Goal: Task Accomplishment & Management: Manage account settings

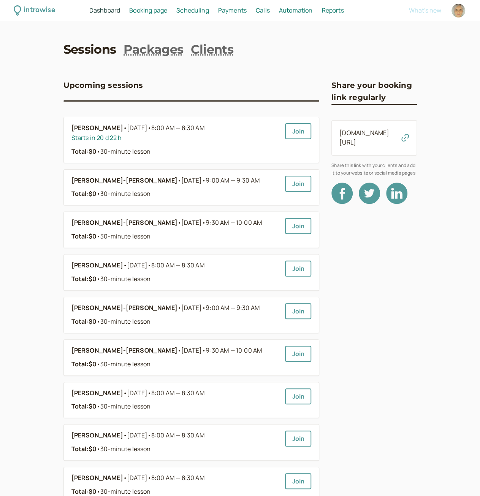
click at [99, 52] on link "Sessions" at bounding box center [90, 49] width 53 height 17
click at [199, 9] on span "Scheduling" at bounding box center [192, 10] width 33 height 8
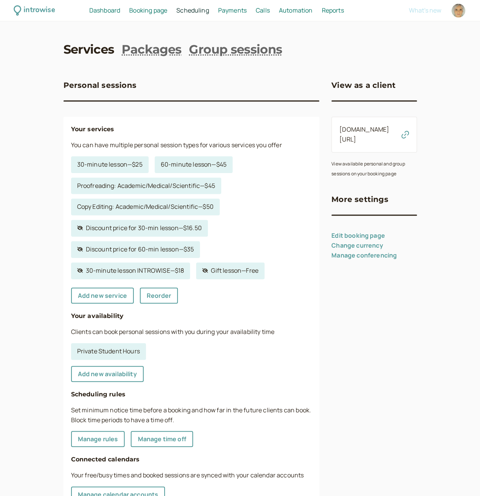
click at [199, 9] on span "Scheduling" at bounding box center [192, 10] width 33 height 8
click at [122, 347] on link "Private Student Hours" at bounding box center [108, 351] width 75 height 17
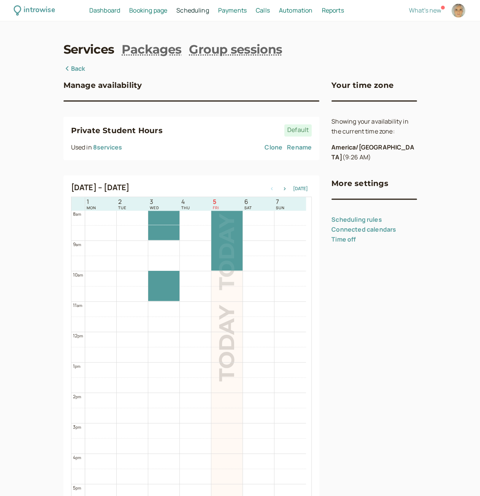
scroll to position [206, 0]
